Goal: Information Seeking & Learning: Learn about a topic

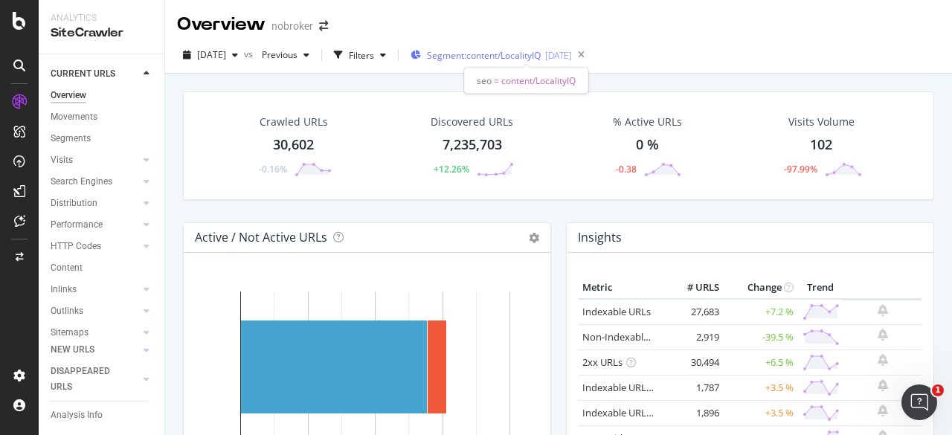
click at [477, 60] on span "Segment: content/LocalityIQ" at bounding box center [484, 55] width 114 height 13
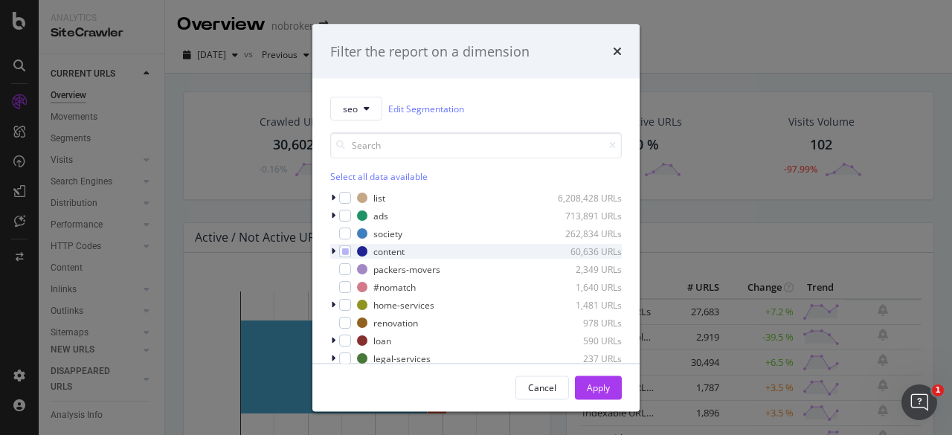
click at [335, 251] on icon "modal" at bounding box center [333, 251] width 4 height 9
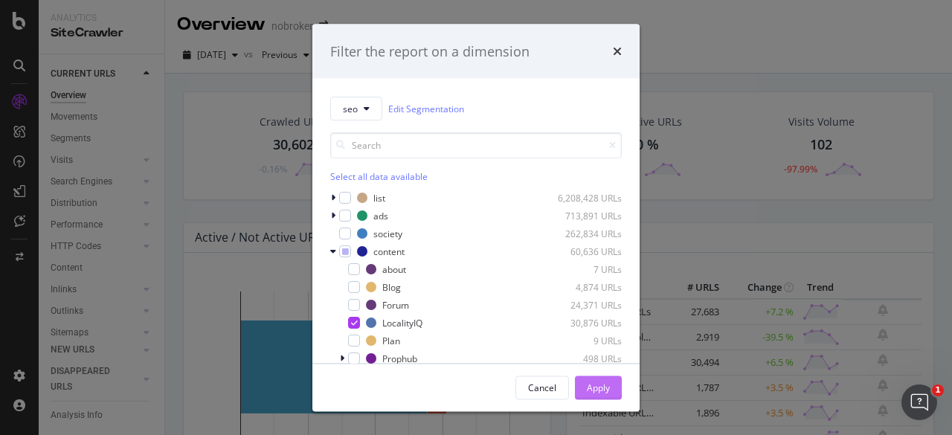
click at [483, 383] on div "Apply" at bounding box center [598, 387] width 23 height 13
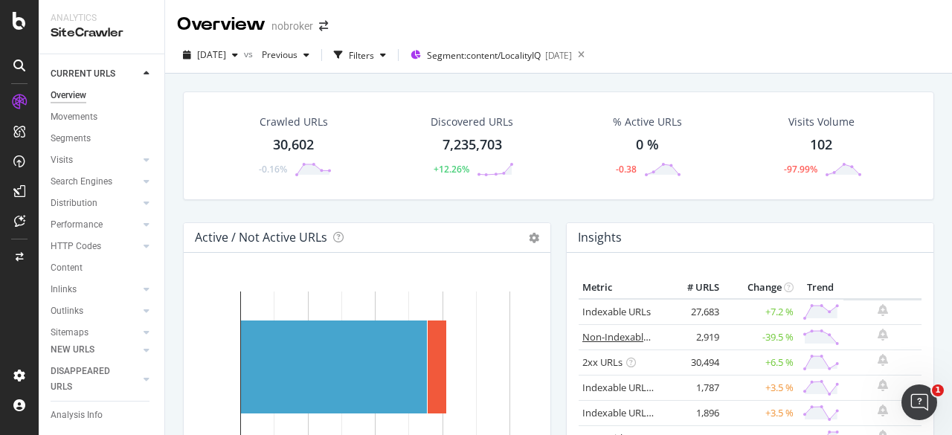
click at [483, 335] on link "Non-Indexable URLs" at bounding box center [627, 336] width 91 height 13
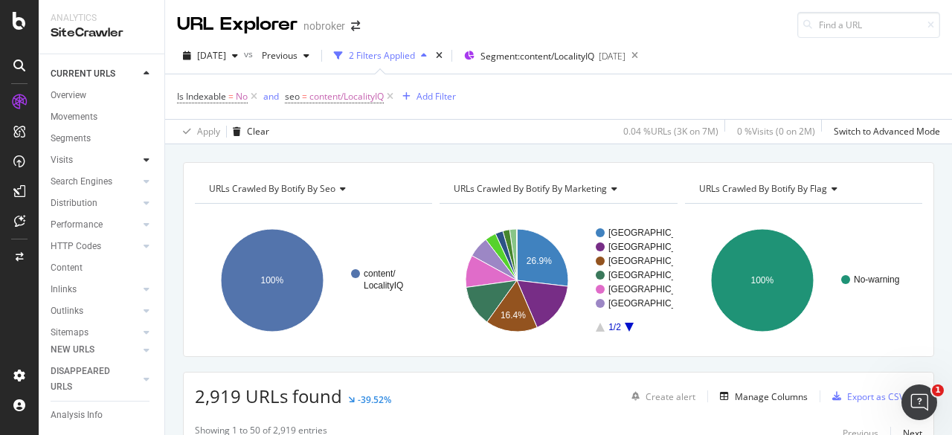
click at [143, 158] on icon at bounding box center [146, 159] width 6 height 9
click at [86, 182] on div "Analysis" at bounding box center [74, 182] width 34 height 16
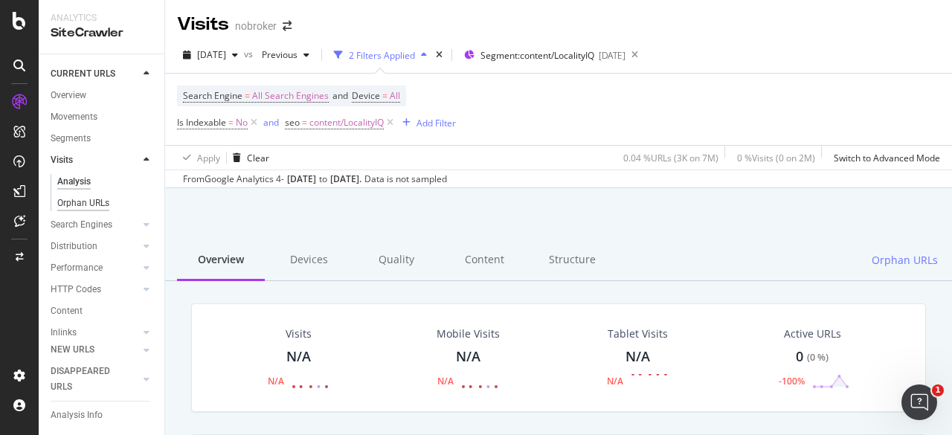
click at [89, 203] on div "Orphan URLs" at bounding box center [83, 204] width 52 height 16
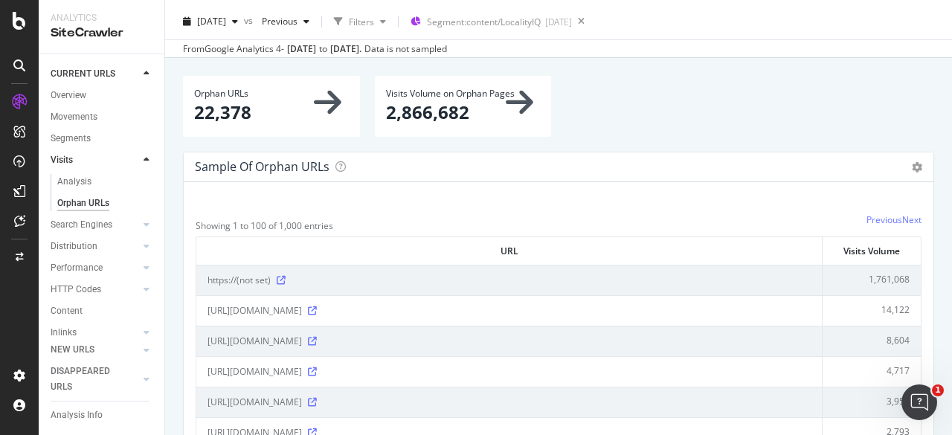
scroll to position [37, 0]
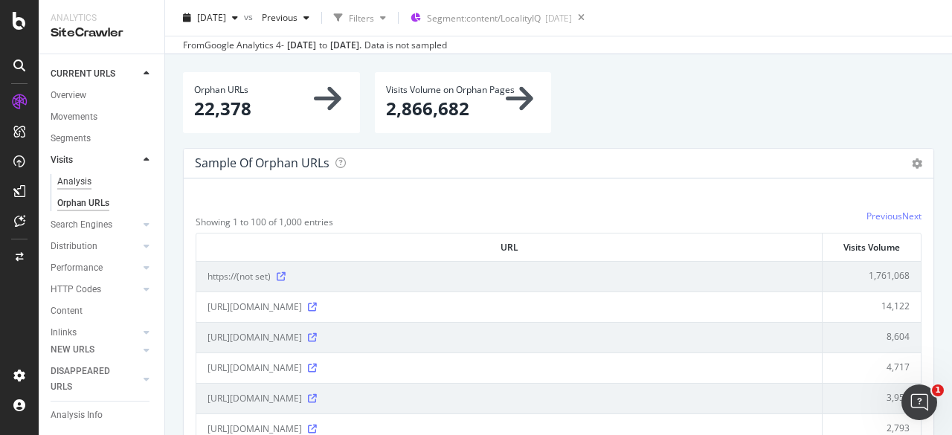
click at [85, 176] on div "Analysis" at bounding box center [74, 182] width 34 height 16
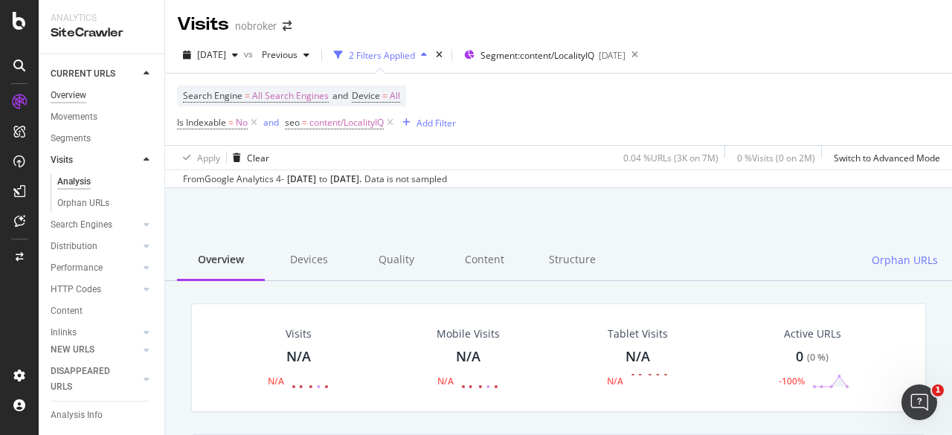
click at [80, 101] on div "Overview" at bounding box center [69, 96] width 36 height 16
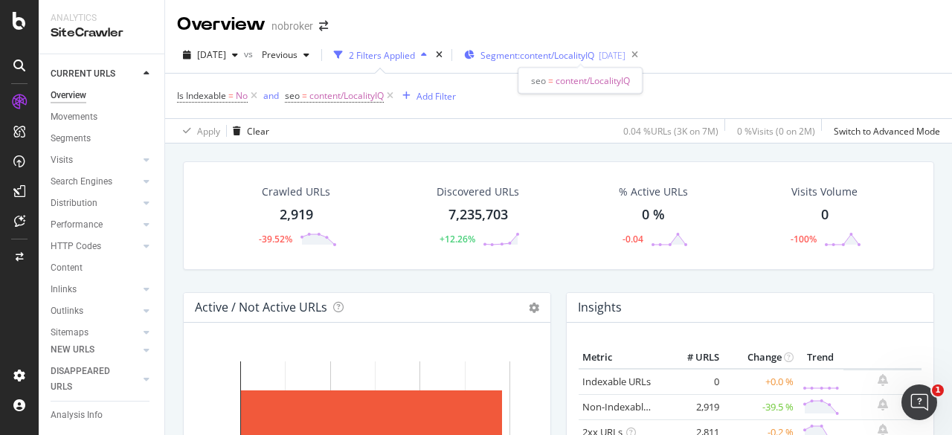
click at [483, 53] on div "[DATE]" at bounding box center [611, 55] width 27 height 13
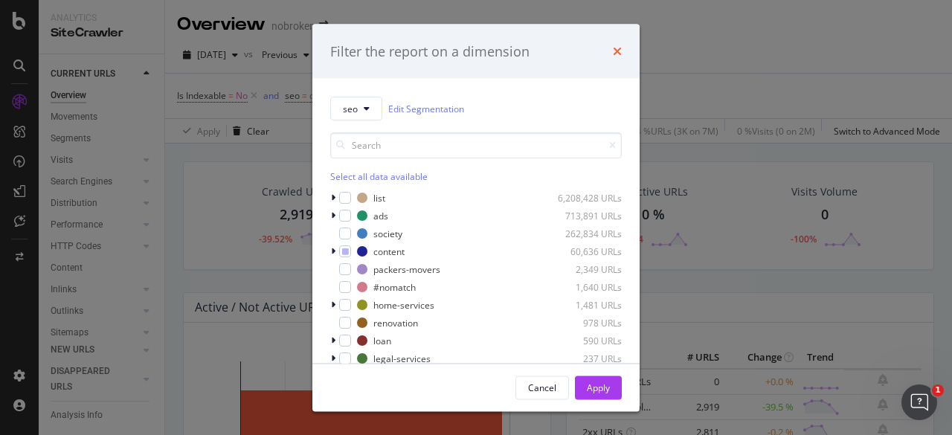
click at [483, 50] on icon "times" at bounding box center [617, 51] width 9 height 12
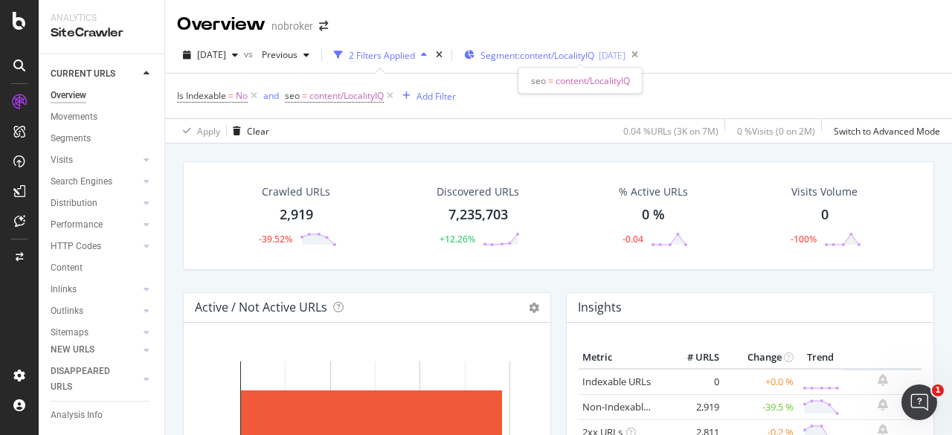
click at [483, 57] on span "Segment: content/LocalityIQ" at bounding box center [537, 55] width 114 height 13
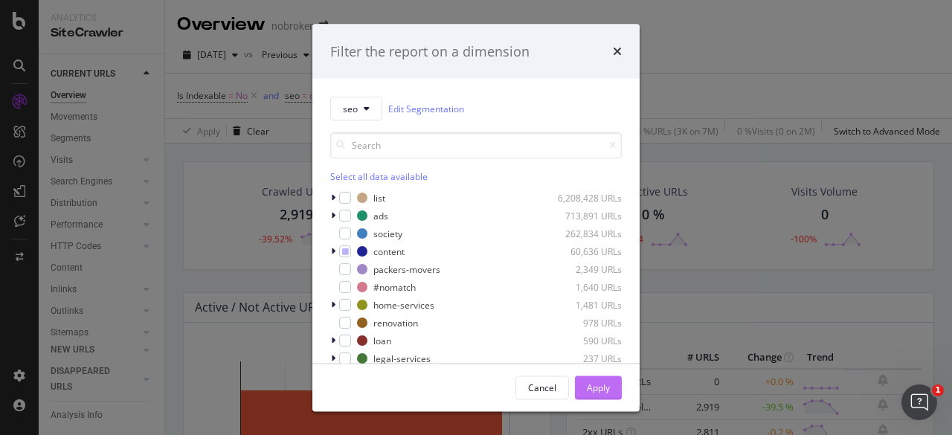
click at [483, 389] on button "Apply" at bounding box center [598, 387] width 47 height 24
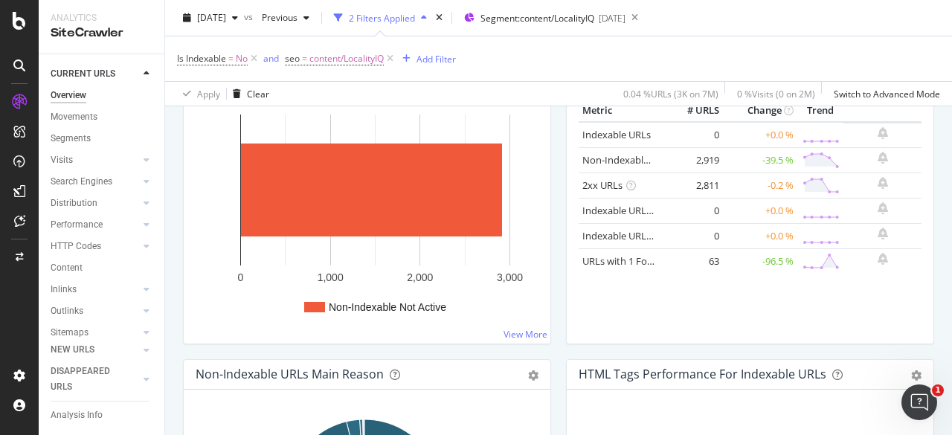
scroll to position [248, 0]
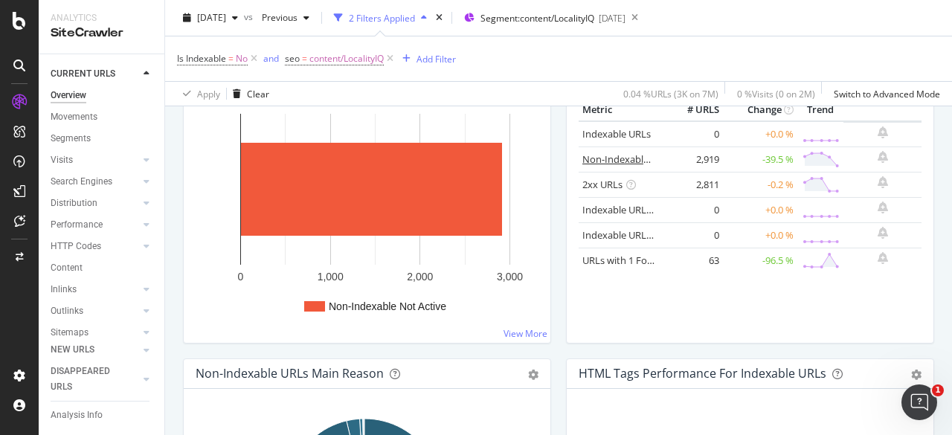
click at [483, 155] on link "Non-Indexable URLs" at bounding box center [627, 158] width 91 height 13
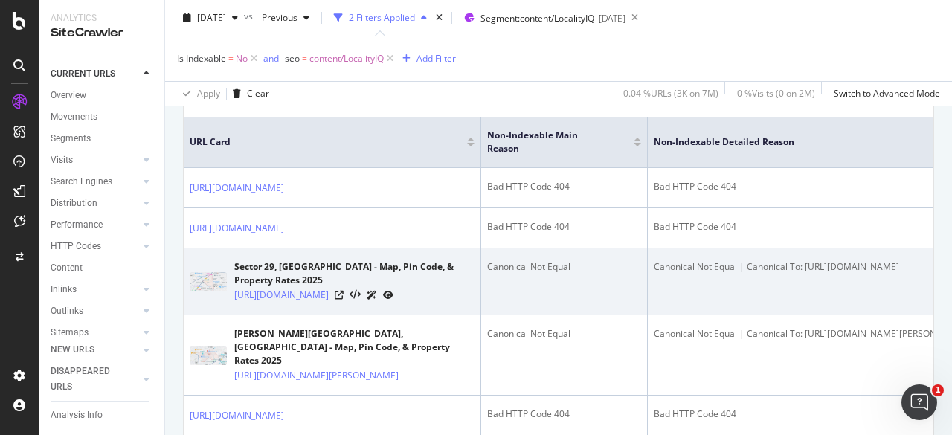
scroll to position [322, 0]
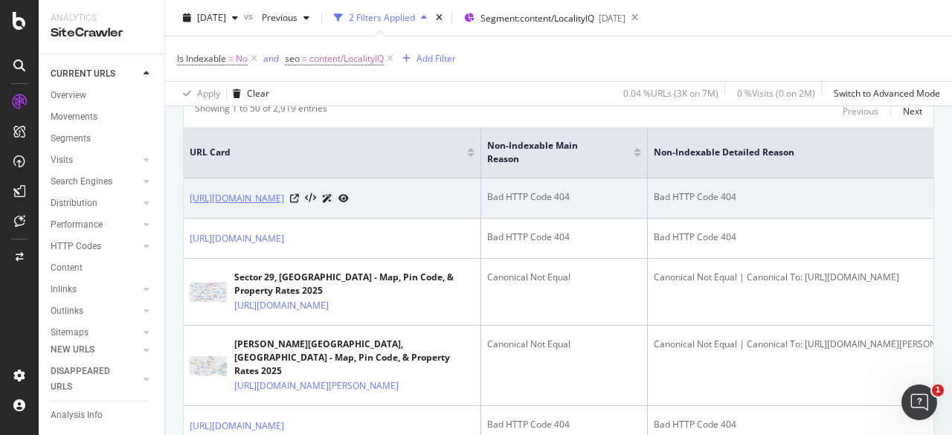
click at [284, 191] on link "[URL][DOMAIN_NAME]" at bounding box center [237, 198] width 94 height 15
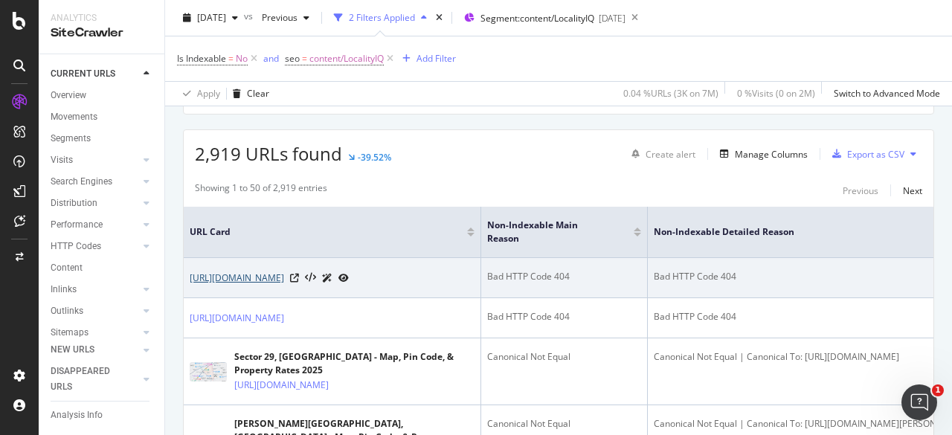
scroll to position [285, 0]
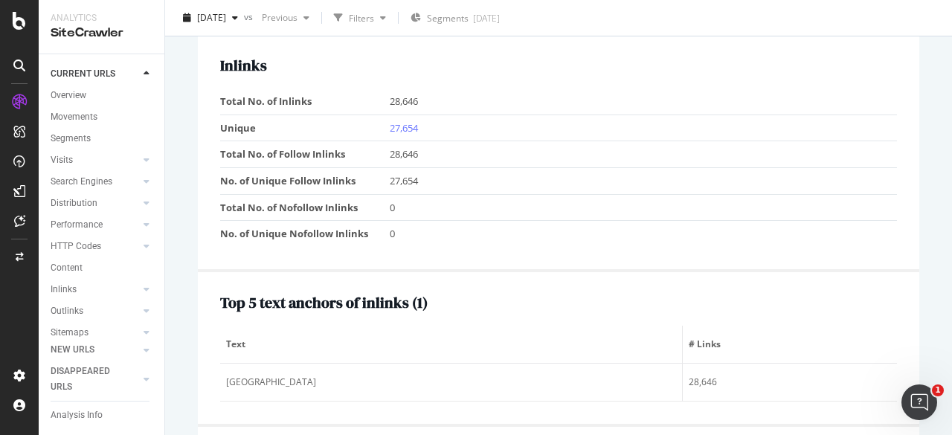
scroll to position [1499, 0]
